Goal: Information Seeking & Learning: Understand process/instructions

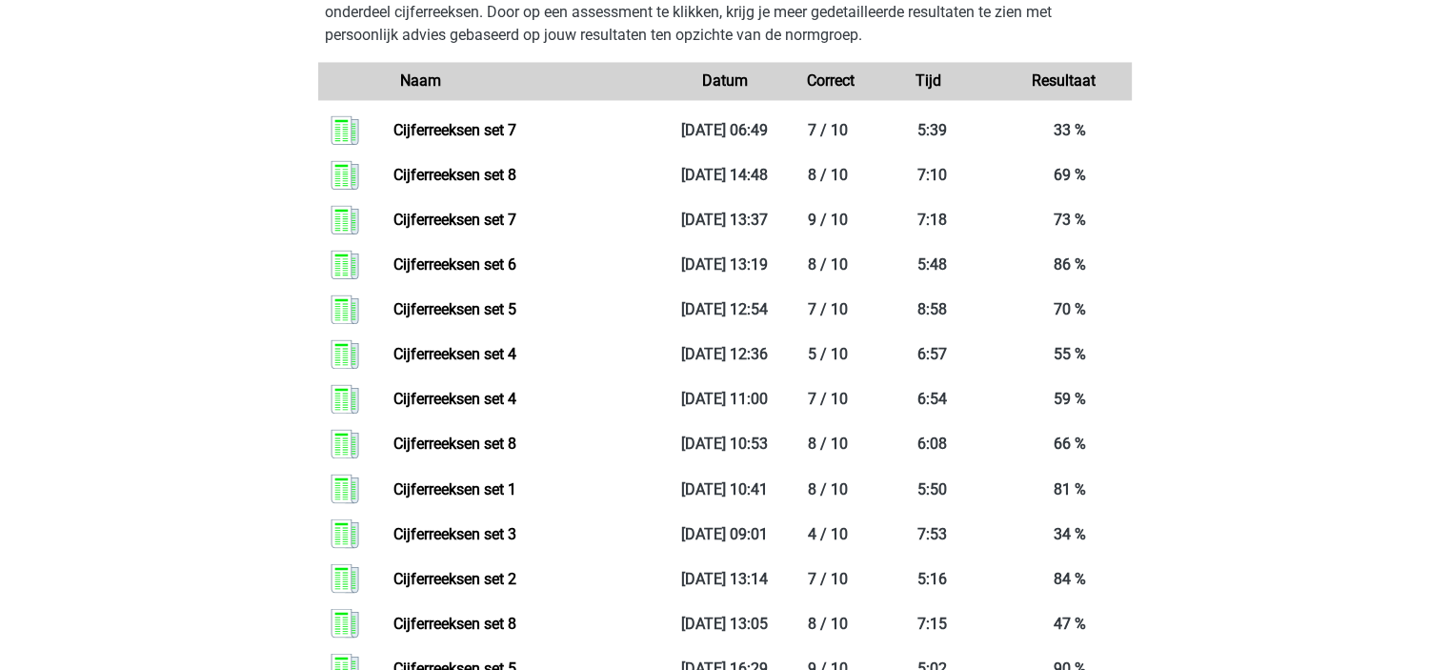
scroll to position [3226, 0]
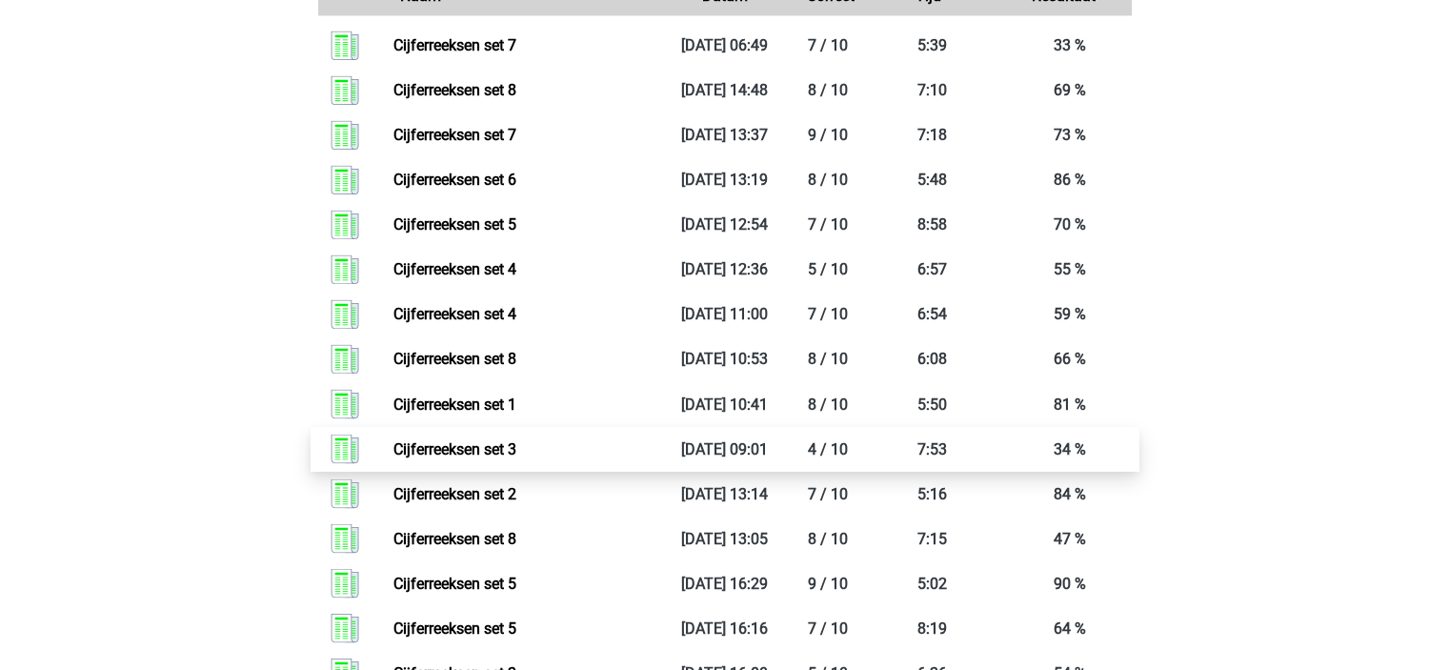
click at [466, 457] on link "Cijferreeksen set 3" at bounding box center [455, 448] width 123 height 18
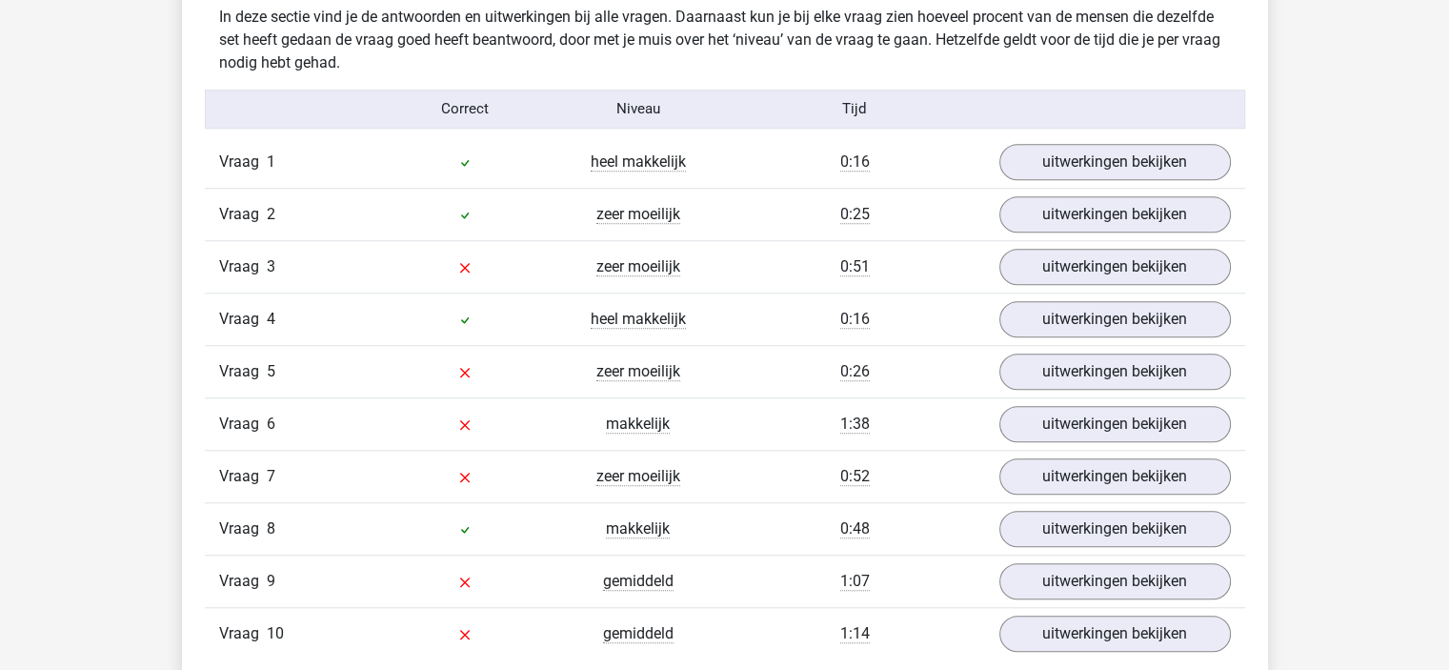
scroll to position [1525, 0]
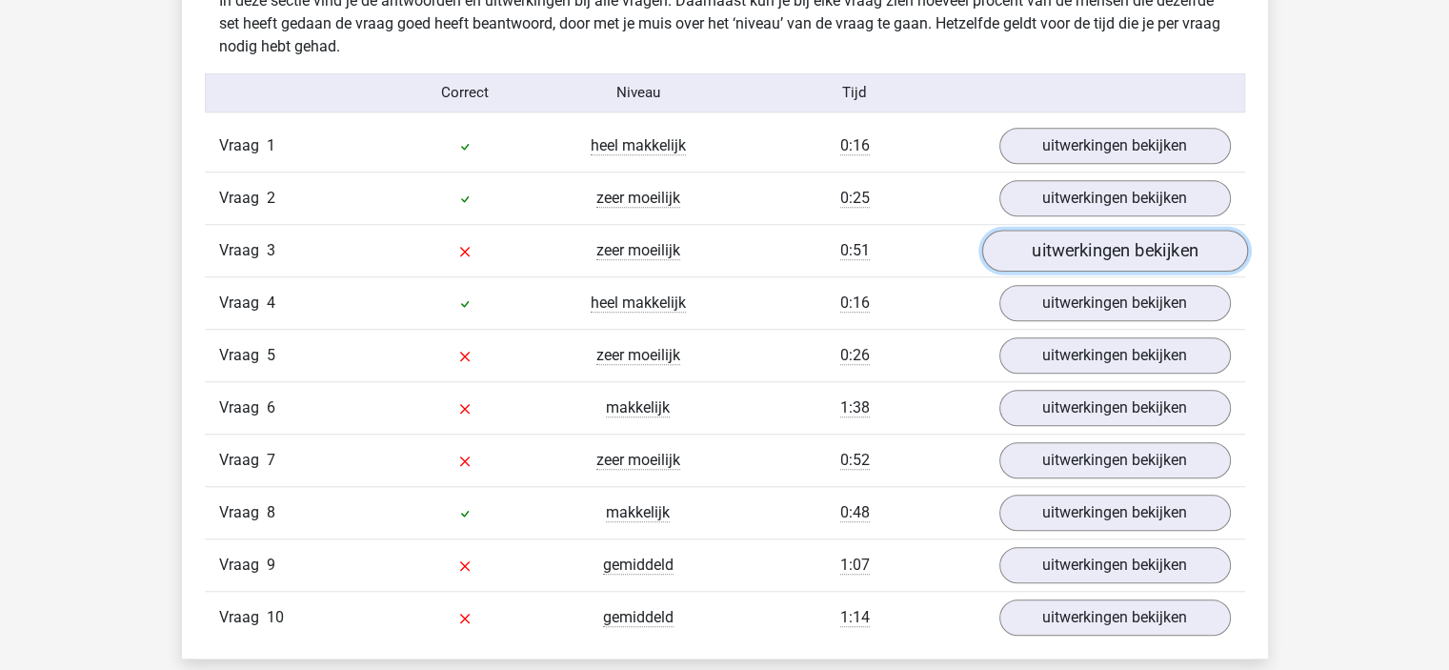
click at [1112, 251] on link "uitwerkingen bekijken" at bounding box center [1115, 251] width 266 height 42
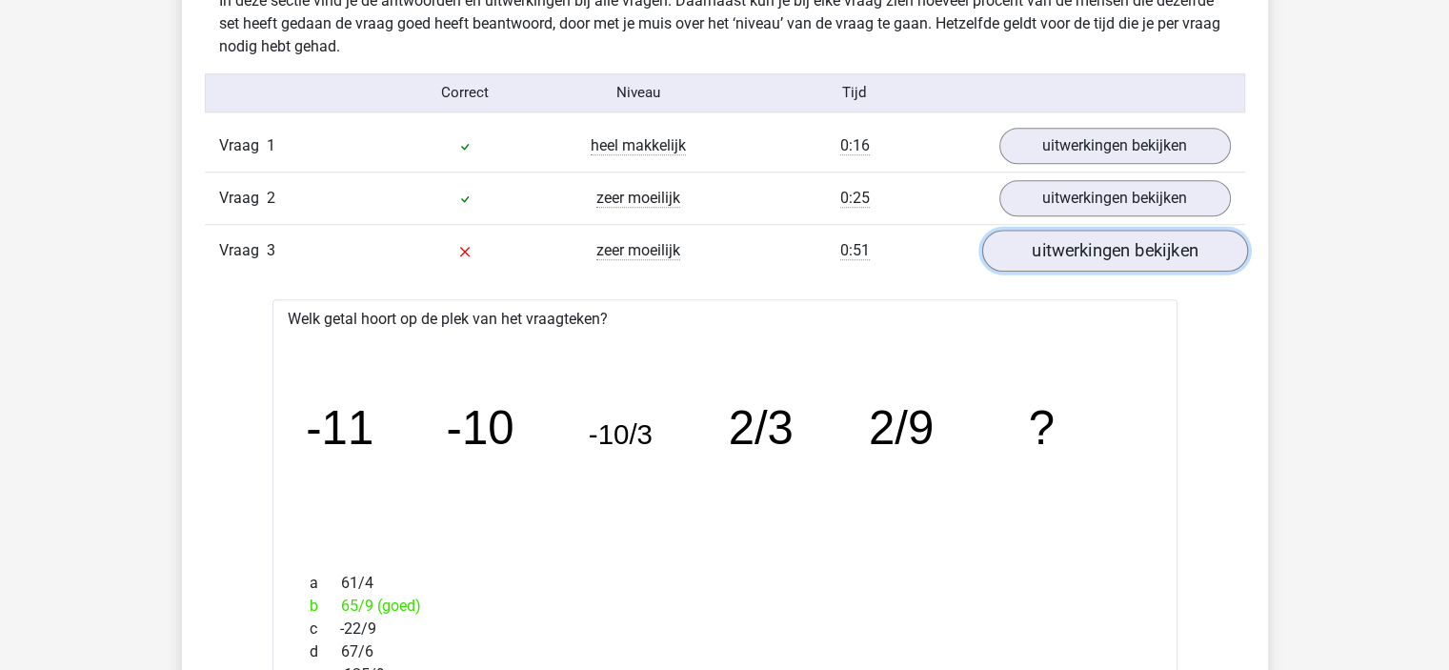
click at [1088, 251] on link "uitwerkingen bekijken" at bounding box center [1115, 251] width 266 height 42
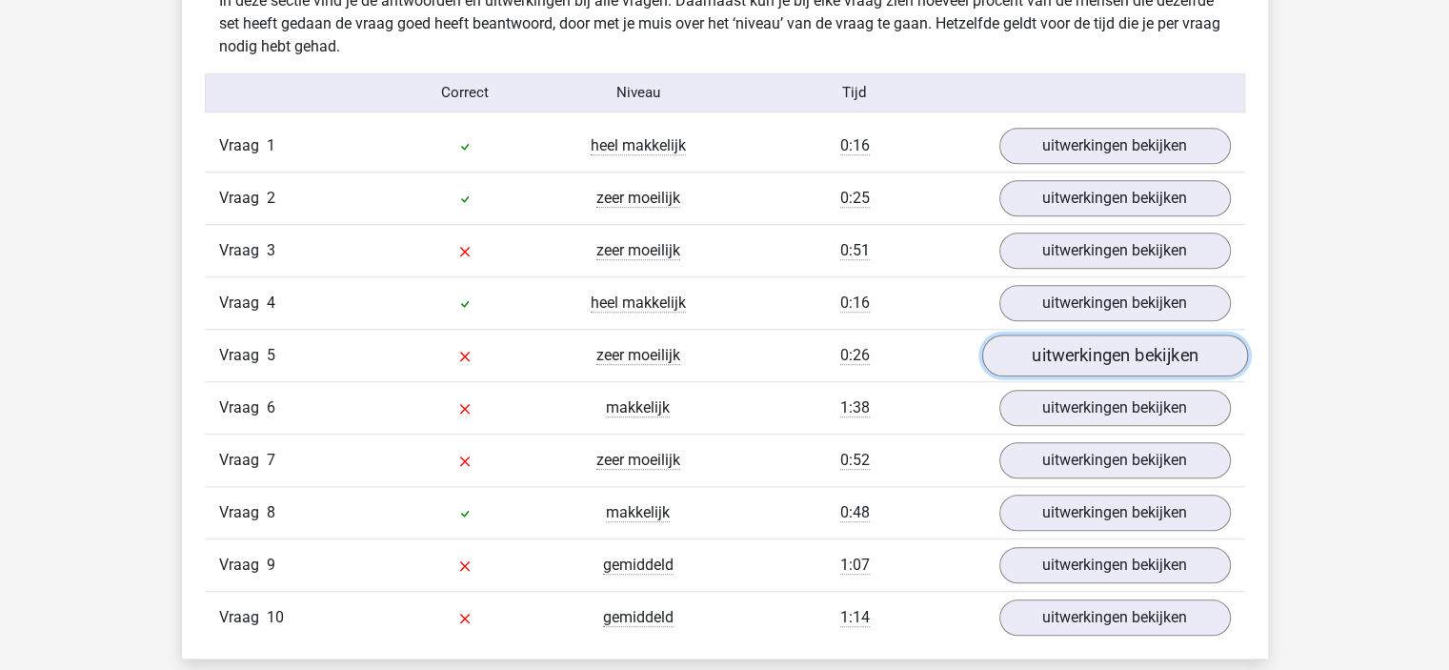
click at [1088, 357] on link "uitwerkingen bekijken" at bounding box center [1115, 355] width 266 height 42
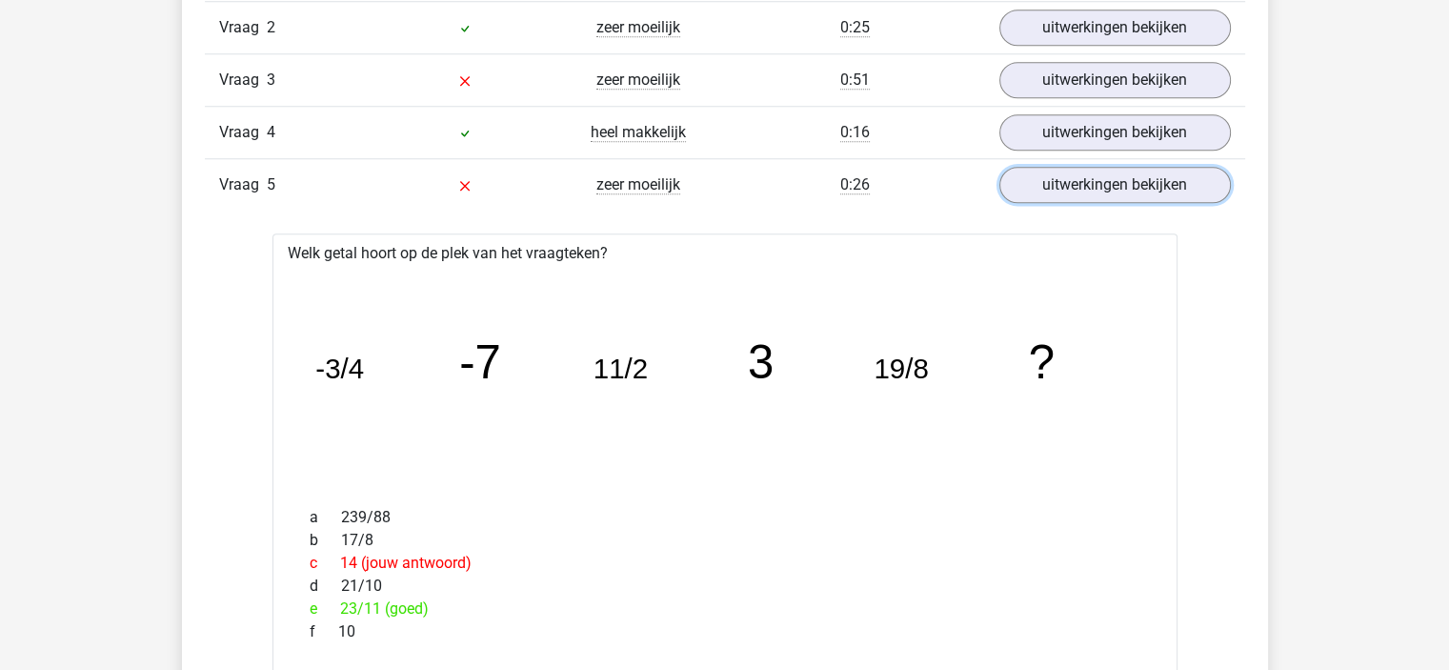
scroll to position [1715, 0]
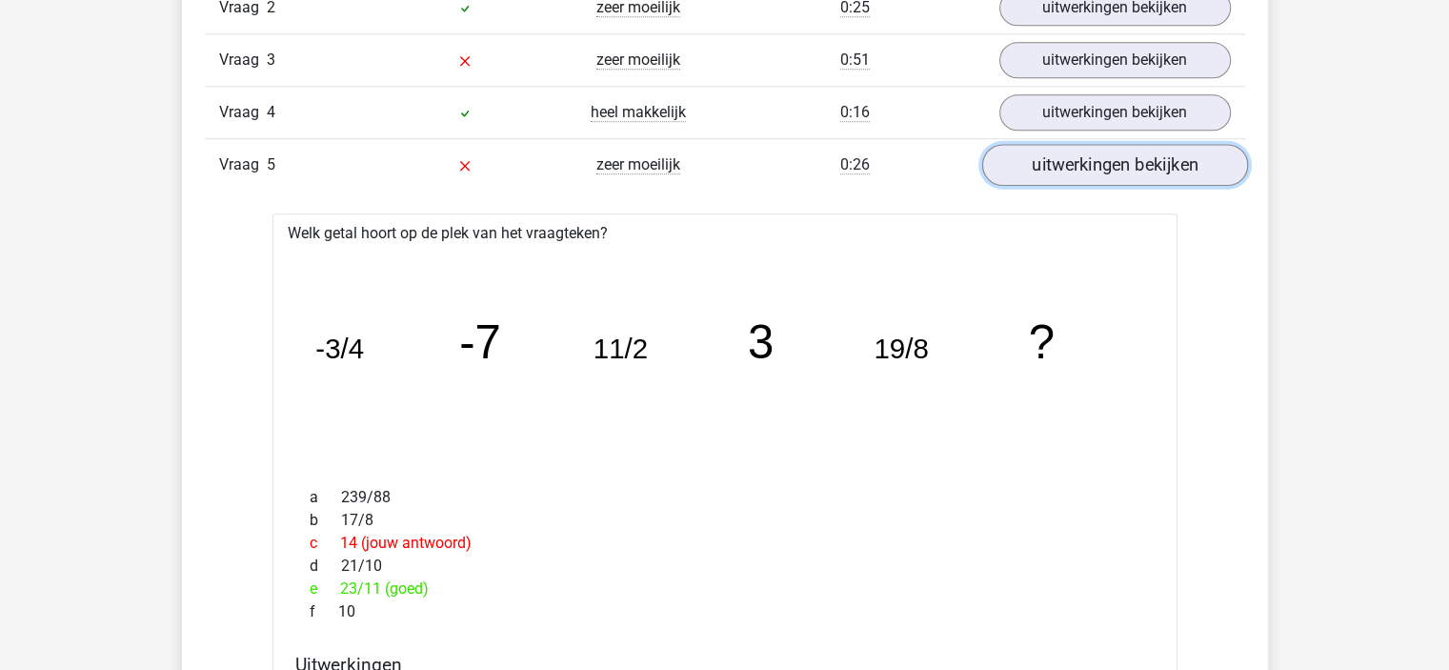
click at [1083, 149] on link "uitwerkingen bekijken" at bounding box center [1115, 165] width 266 height 42
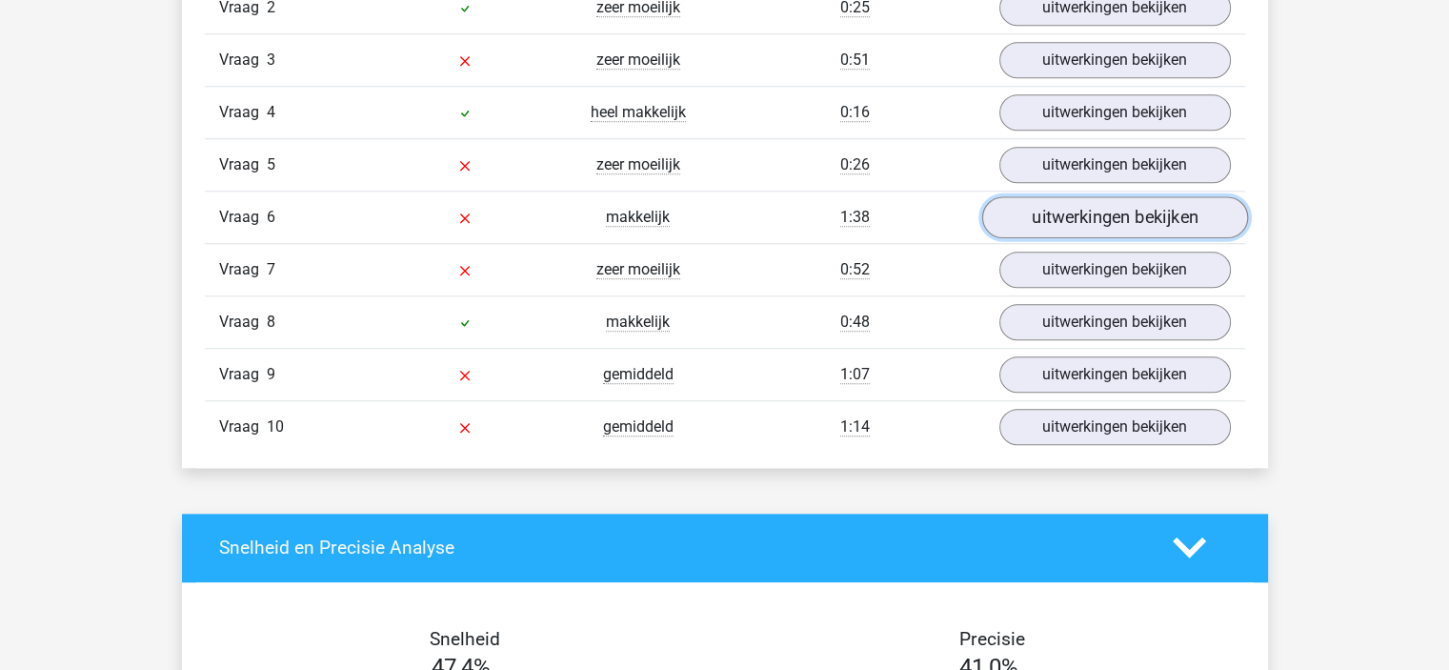
click at [1092, 212] on link "uitwerkingen bekijken" at bounding box center [1115, 217] width 266 height 42
